Goal: Task Accomplishment & Management: Use online tool/utility

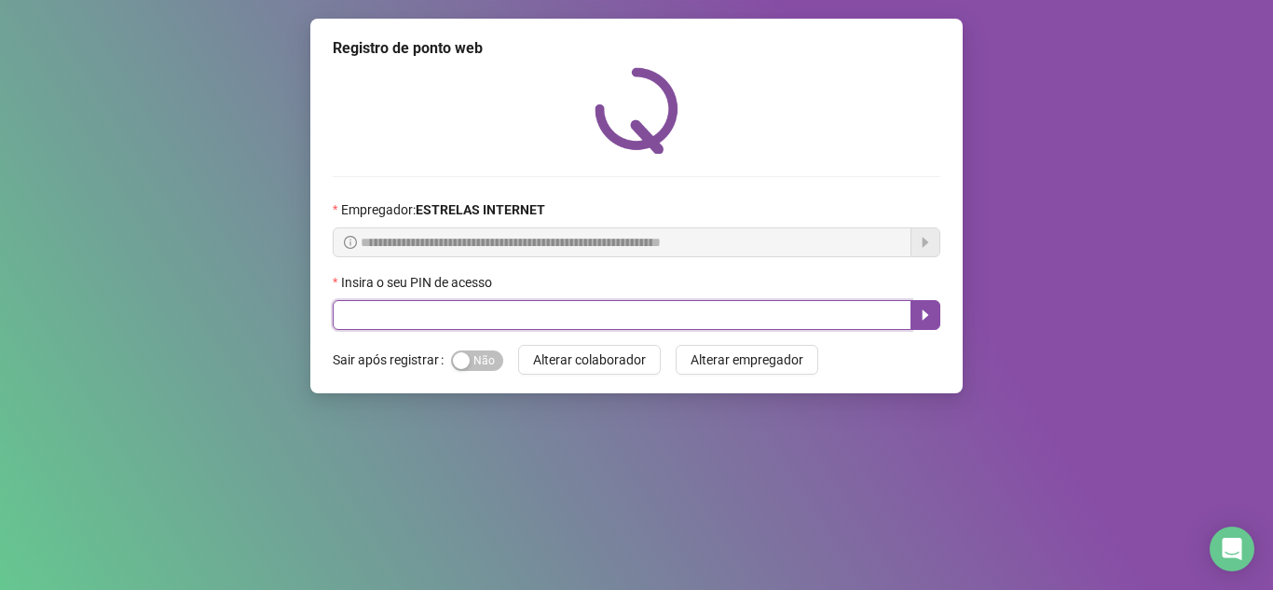
click at [393, 319] on input "text" at bounding box center [622, 315] width 579 height 30
type input "*****"
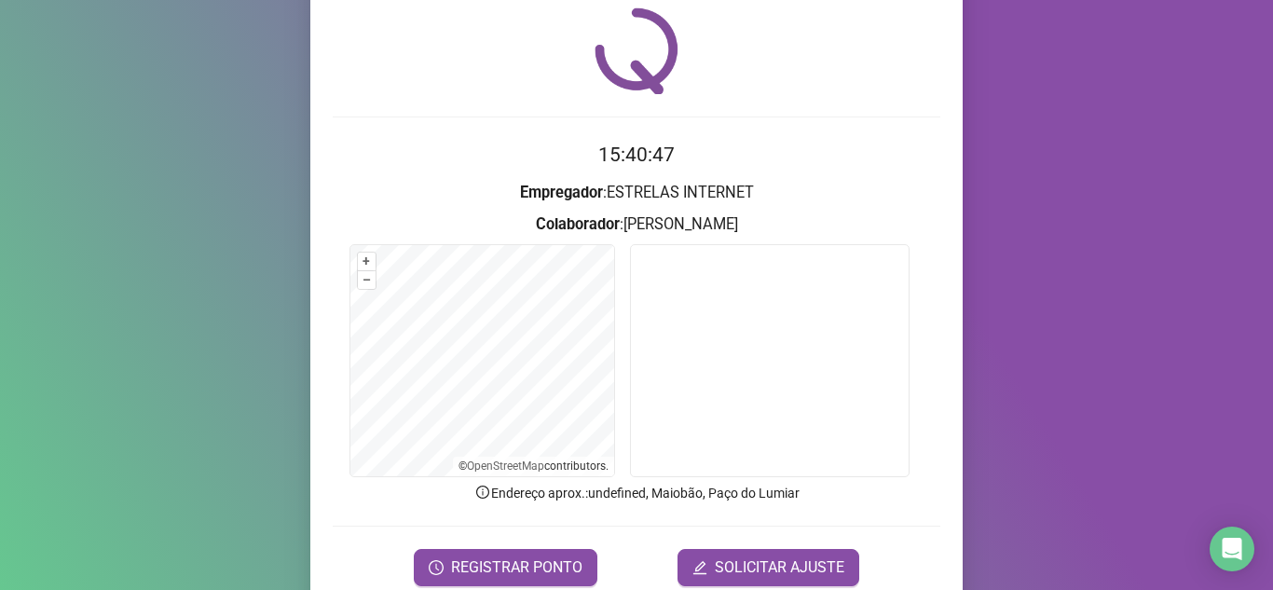
scroll to position [138, 0]
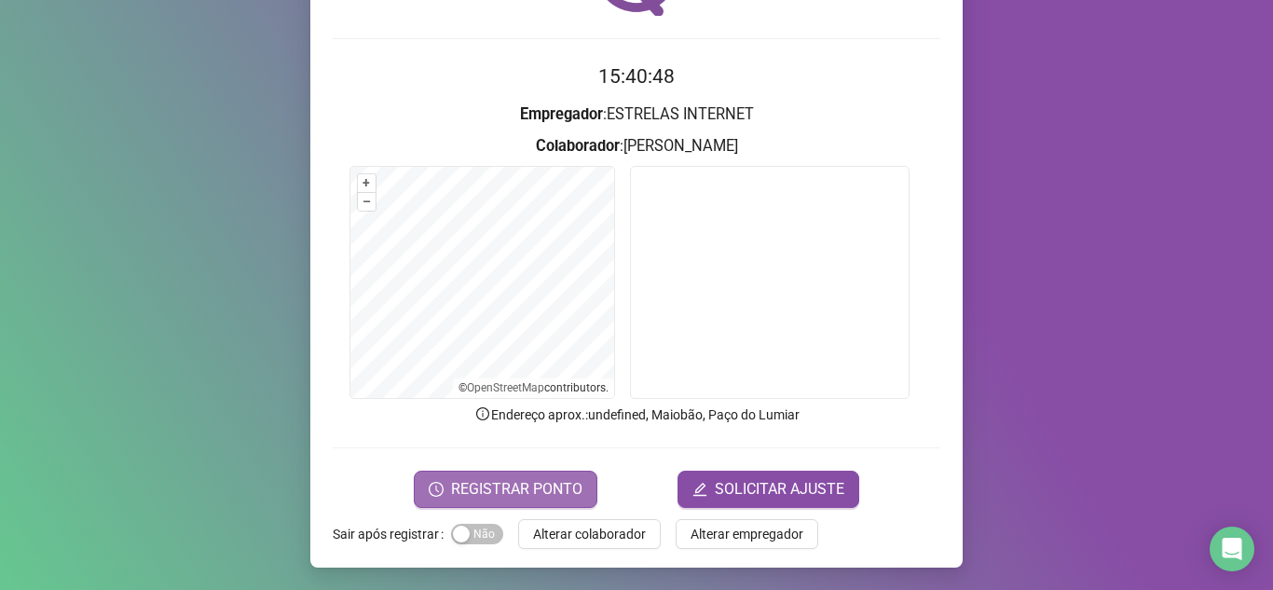
click at [527, 493] on span "REGISTRAR PONTO" at bounding box center [516, 489] width 131 height 22
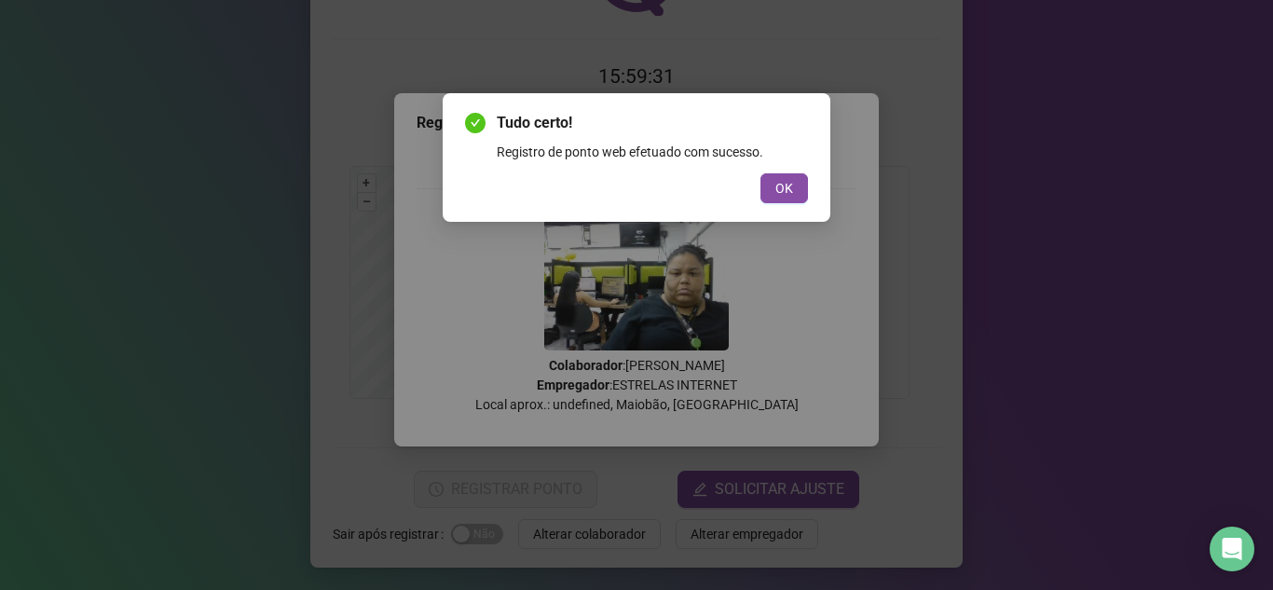
click at [756, 167] on div "Tudo certo! Registro de ponto web efetuado com sucesso. OK" at bounding box center [636, 157] width 343 height 91
click at [769, 175] on button "OK" at bounding box center [785, 188] width 48 height 30
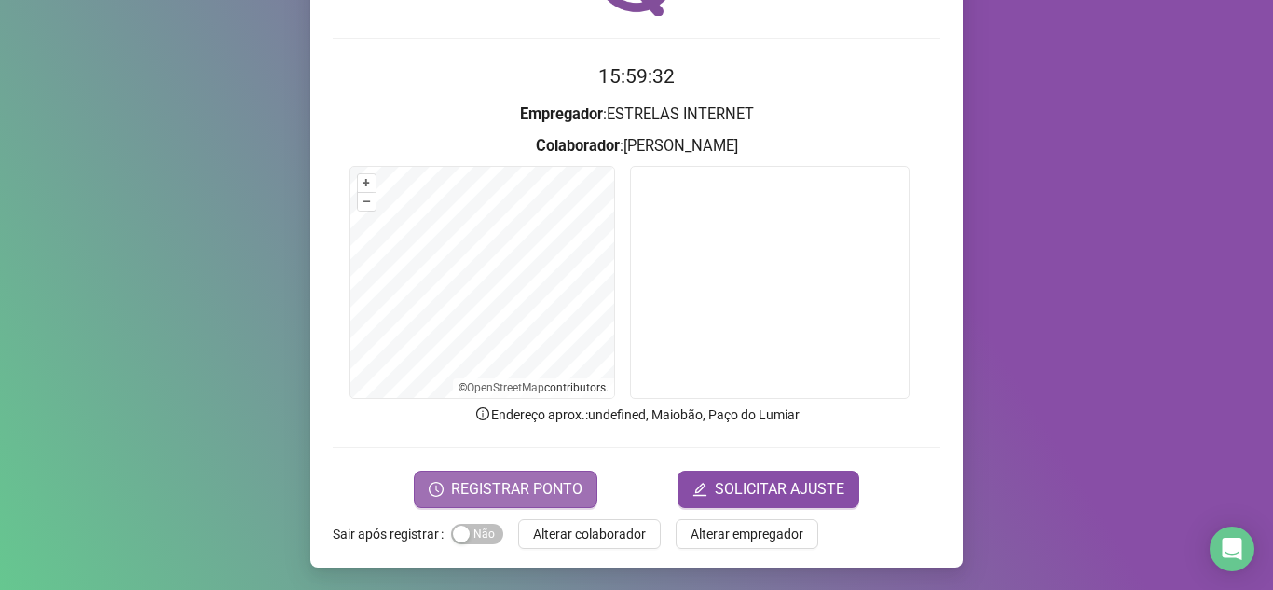
click at [510, 493] on span "REGISTRAR PONTO" at bounding box center [516, 489] width 131 height 22
